Goal: Find specific page/section: Find specific page/section

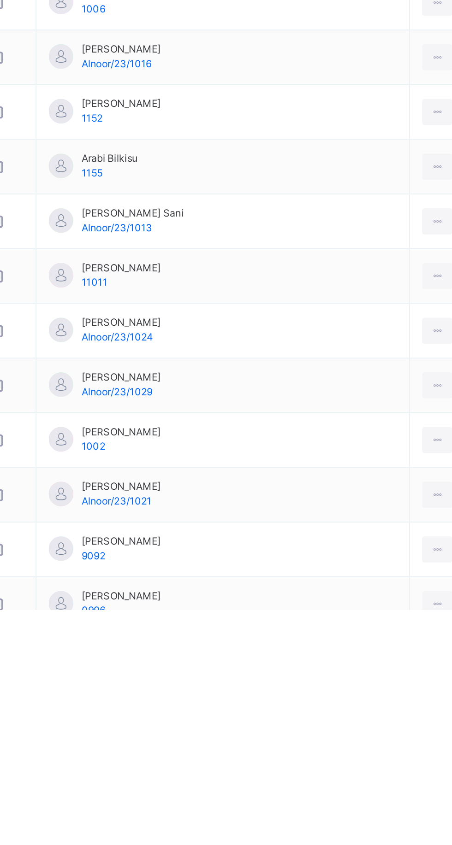
click at [387, 812] on icon at bounding box center [391, 811] width 8 height 8
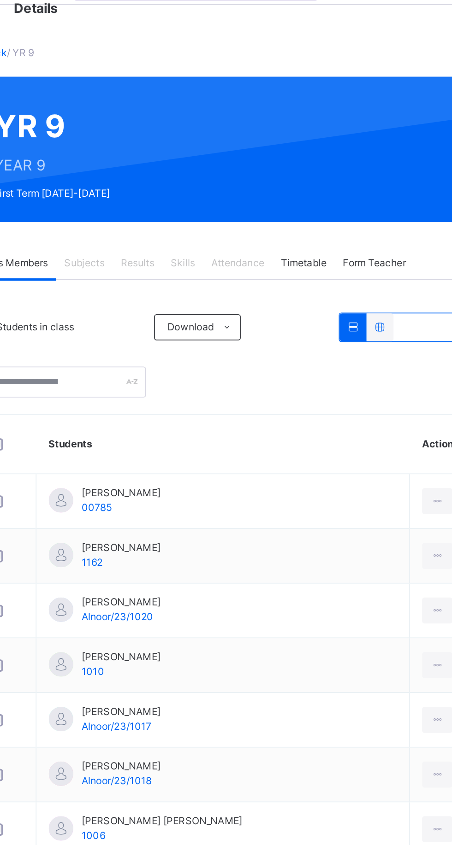
click at [358, 180] on span "Form Teacher" at bounding box center [355, 182] width 35 height 8
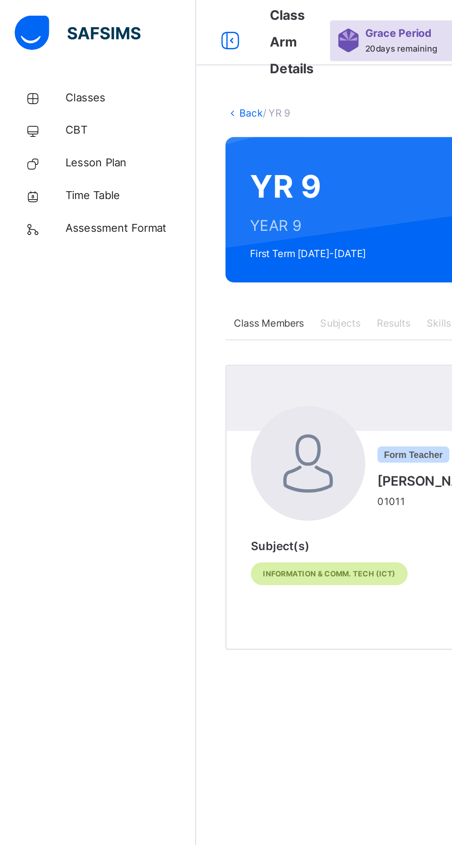
click at [47, 49] on link "Classes" at bounding box center [55, 55] width 111 height 18
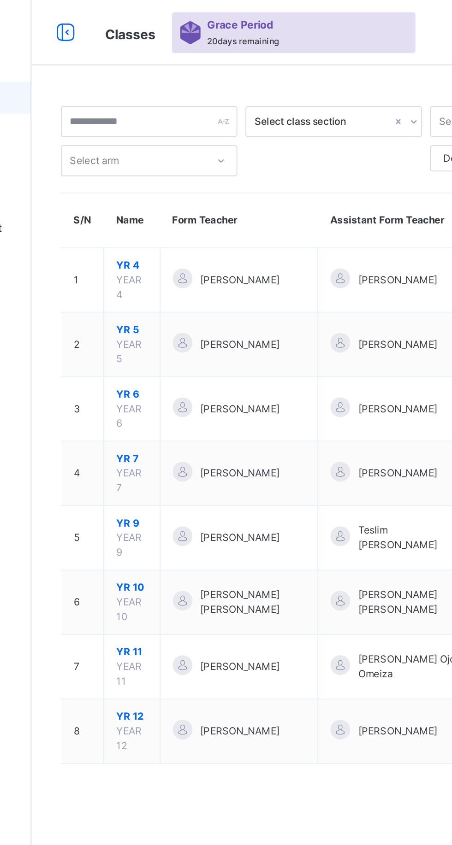
click at [166, 295] on span "YR 9" at bounding box center [168, 295] width 18 height 8
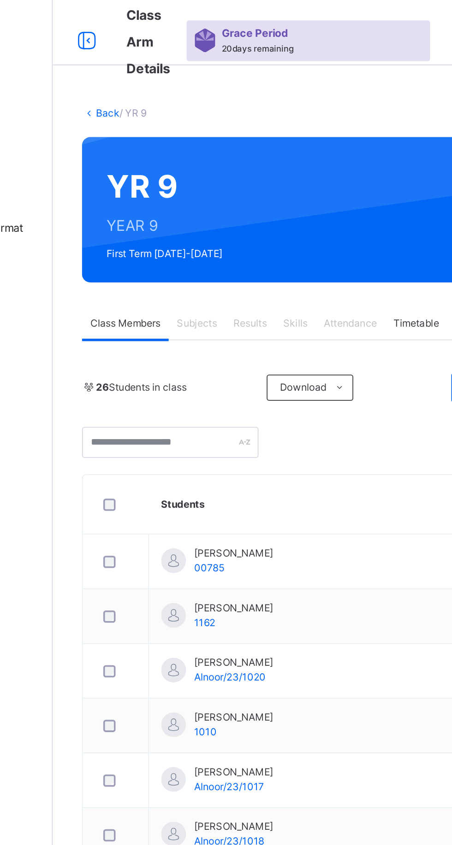
click at [233, 320] on div "[PERSON_NAME] 00785" at bounding box center [212, 316] width 45 height 17
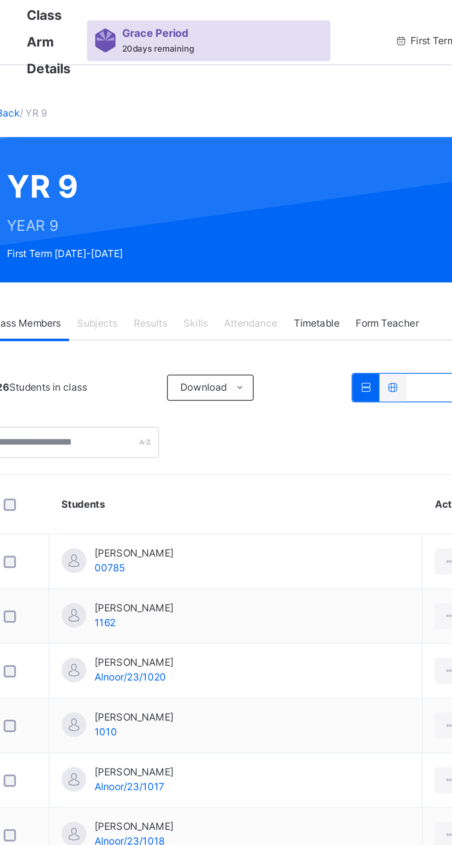
click at [194, 183] on span "Subjects" at bounding box center [192, 182] width 23 height 8
